Goal: Find contact information: Find contact information

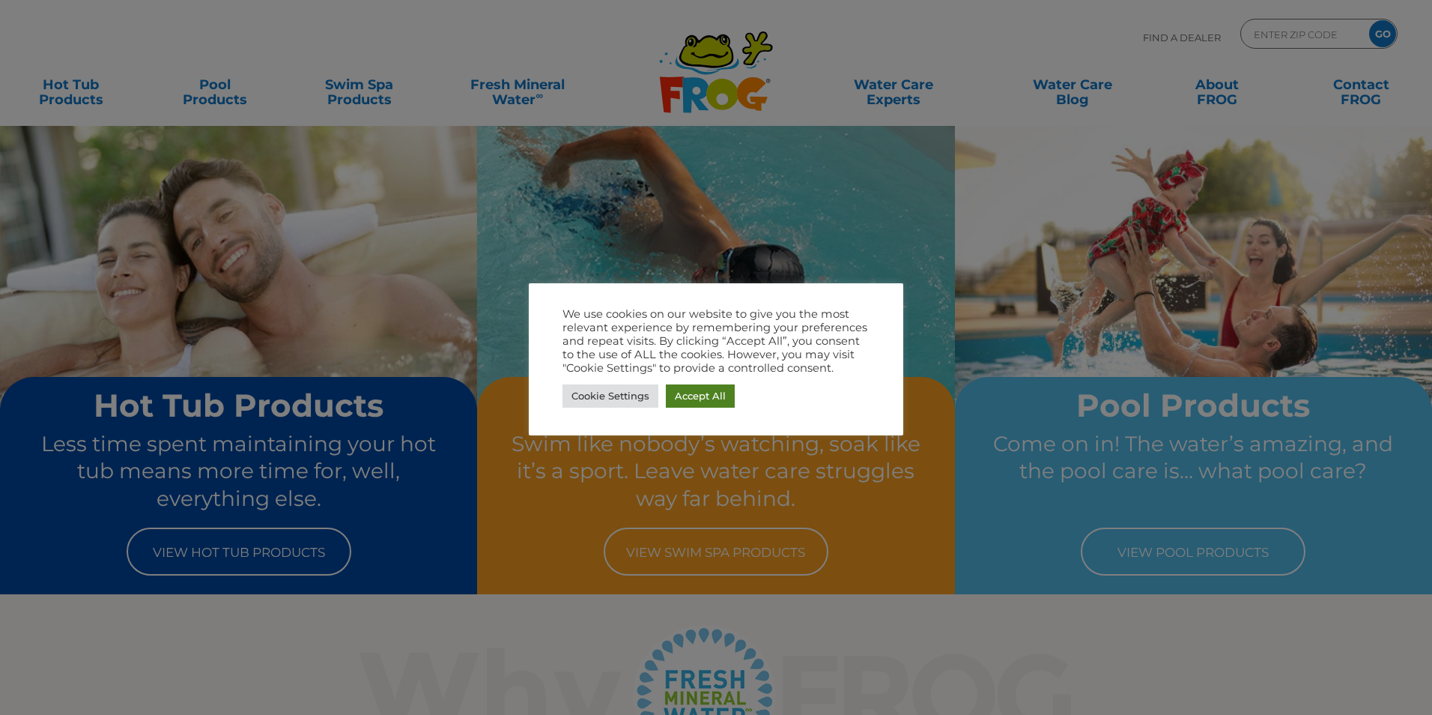
click at [676, 393] on link "Accept All" at bounding box center [700, 395] width 69 height 23
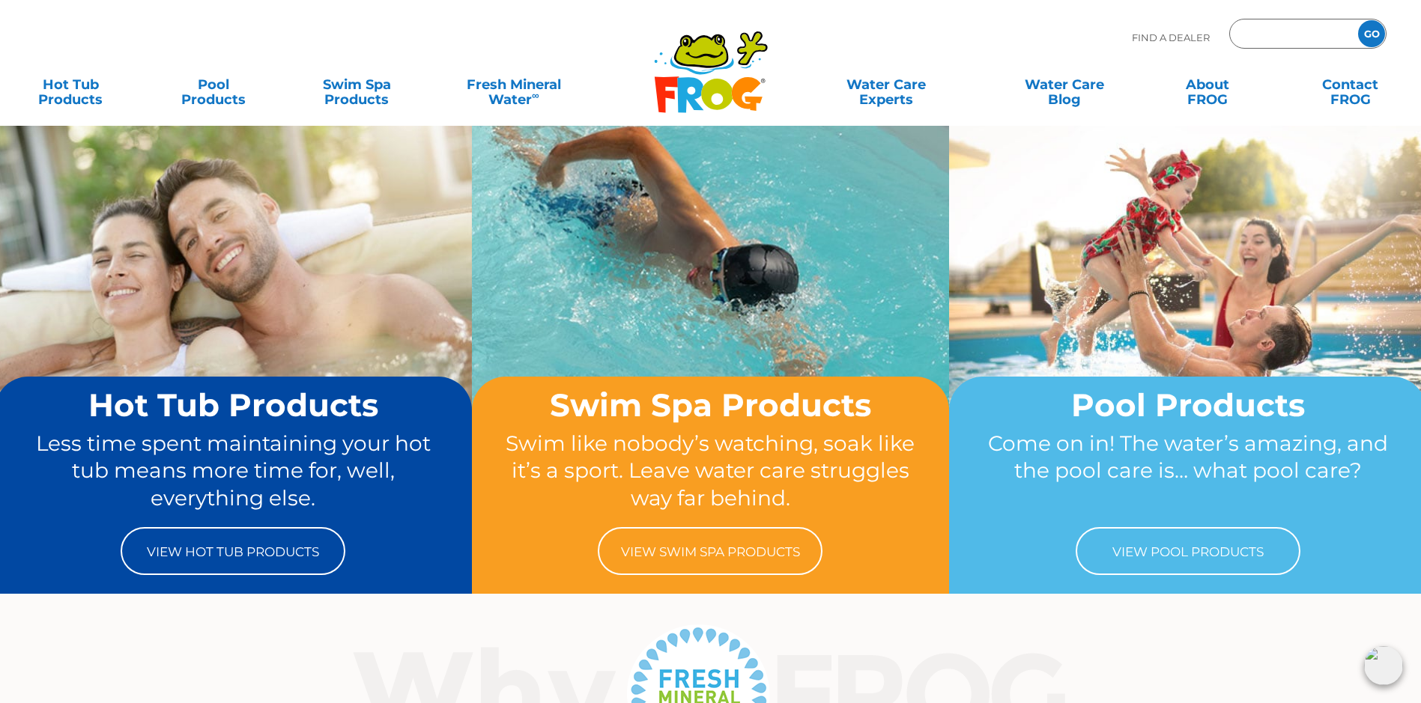
click at [1271, 38] on input "Zip Code Form" at bounding box center [1291, 34] width 101 height 22
type input "03839"
click at [1376, 28] on input "GO" at bounding box center [1371, 33] width 27 height 27
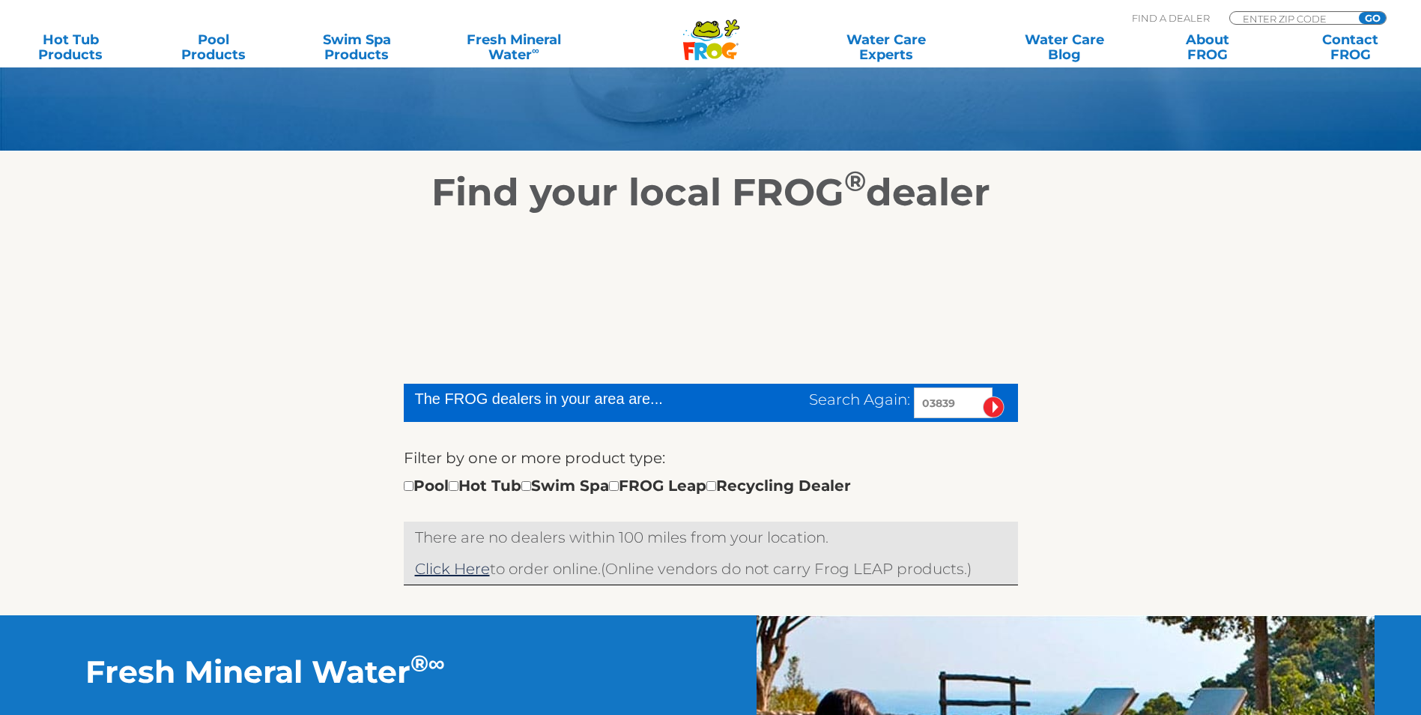
scroll to position [225, 0]
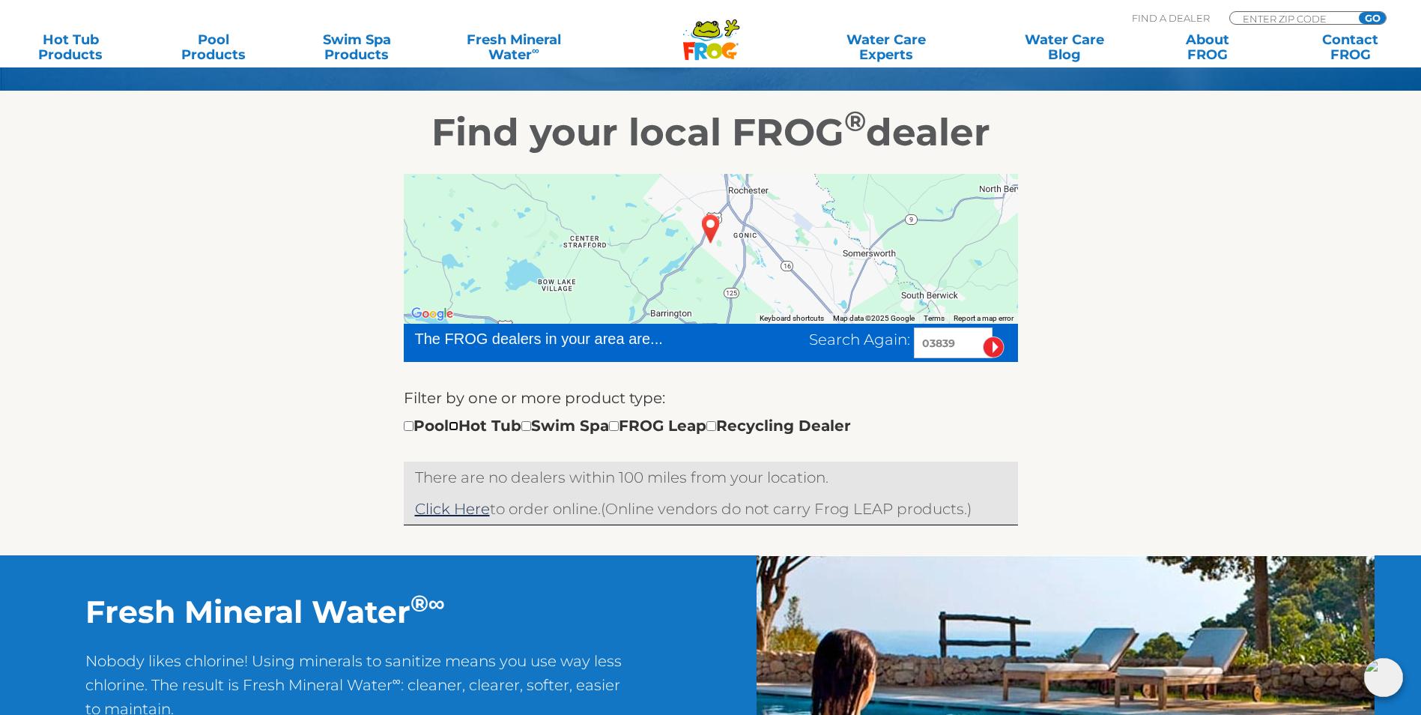
click at [459, 431] on input "checkbox" at bounding box center [454, 426] width 10 height 10
checkbox input "true"
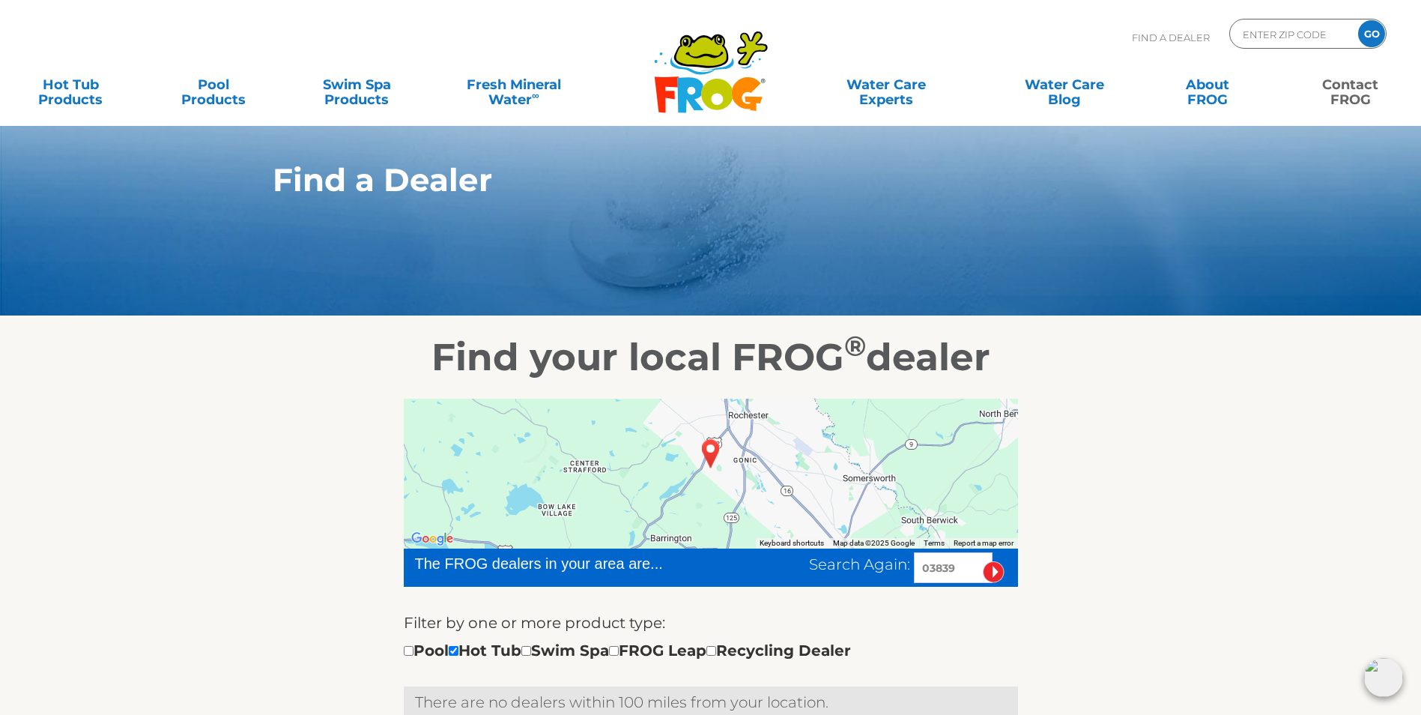
click at [1346, 92] on link "Contact FROG" at bounding box center [1351, 85] width 112 height 30
